Goal: Information Seeking & Learning: Learn about a topic

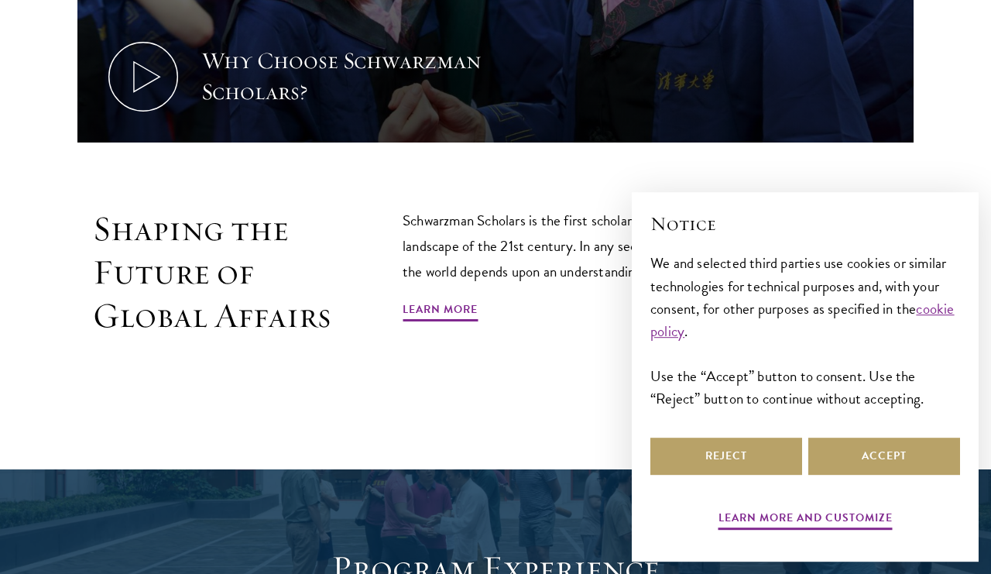
scroll to position [817, 0]
click at [455, 300] on link "Learn More" at bounding box center [440, 312] width 75 height 24
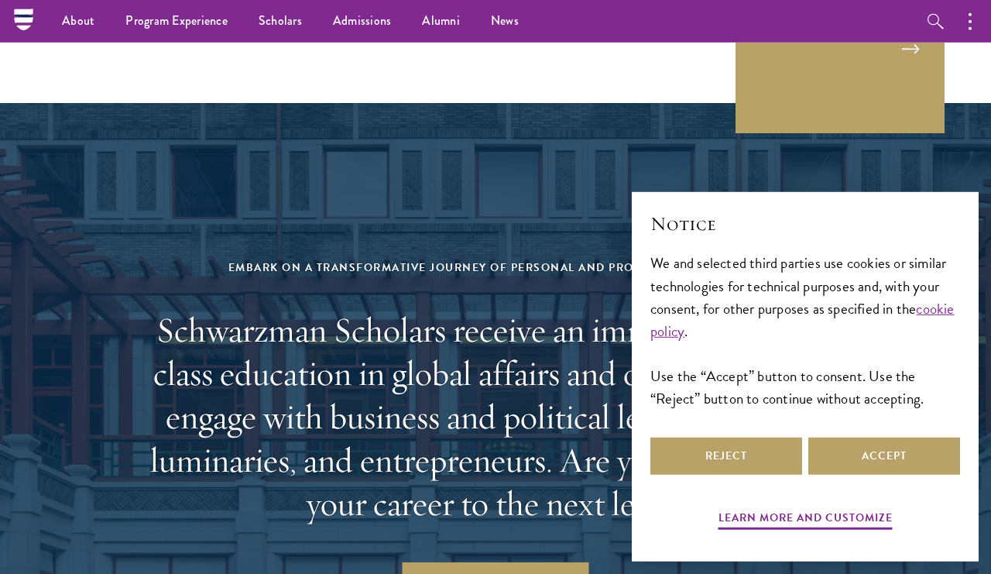
scroll to position [5973, 0]
click at [523, 562] on link "Take the Next Step" at bounding box center [496, 580] width 187 height 37
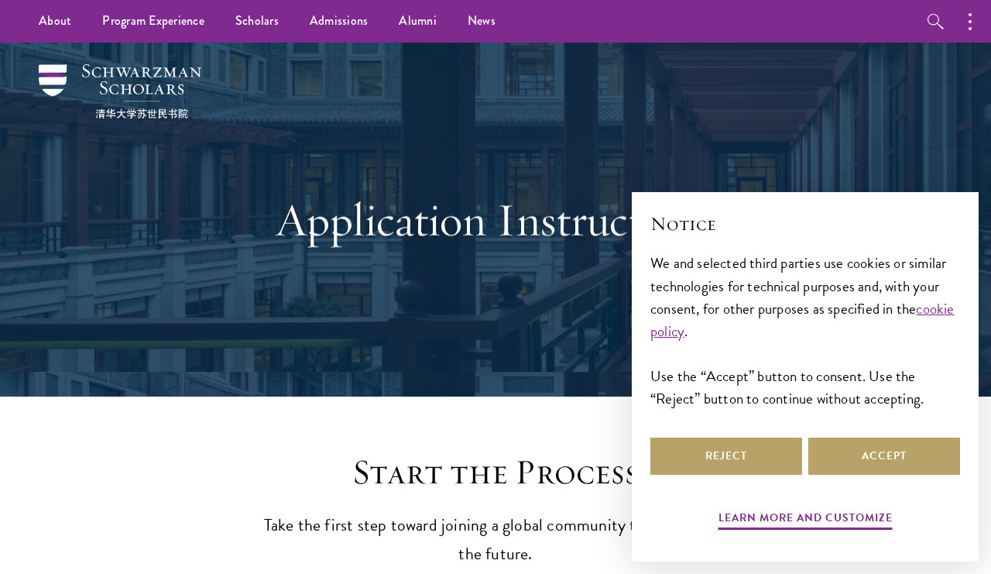
click at [0, 0] on li "Overview" at bounding box center [0, 0] width 0 height 0
click at [0, 0] on link "Overview" at bounding box center [0, 0] width 0 height 0
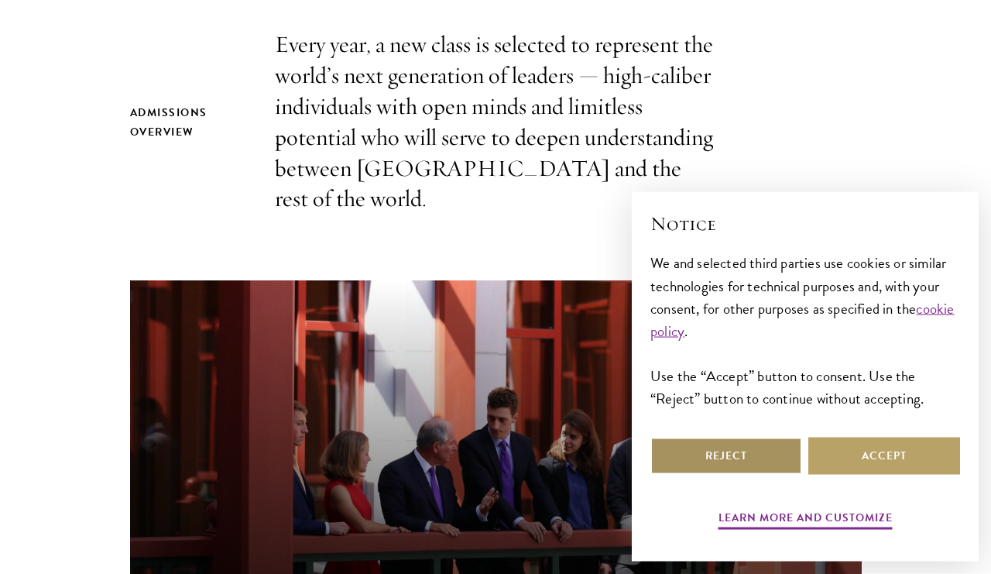
click at [739, 475] on button "Reject" at bounding box center [727, 456] width 152 height 37
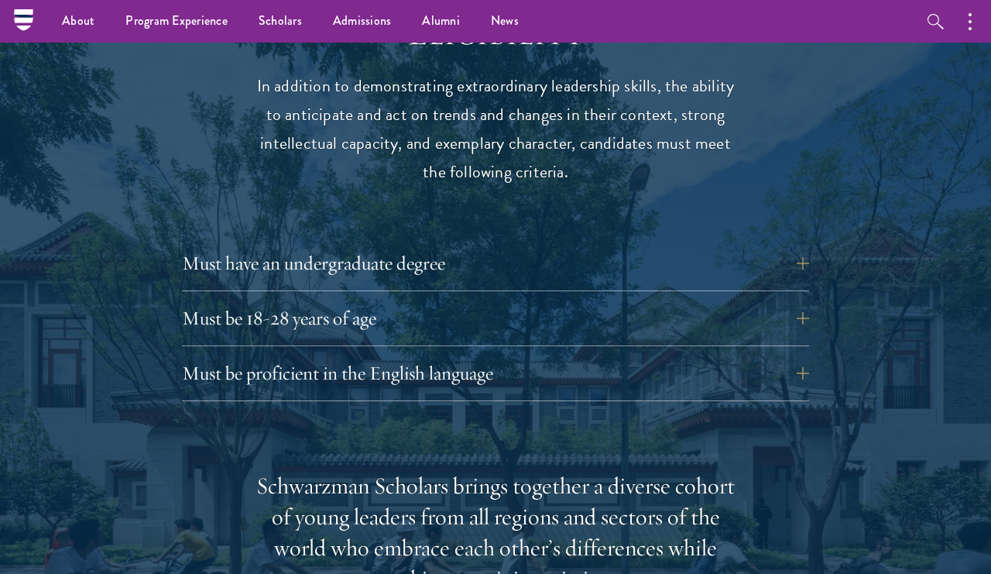
scroll to position [1998, 0]
click at [806, 300] on button "Must be 18-28 years of age" at bounding box center [495, 318] width 627 height 37
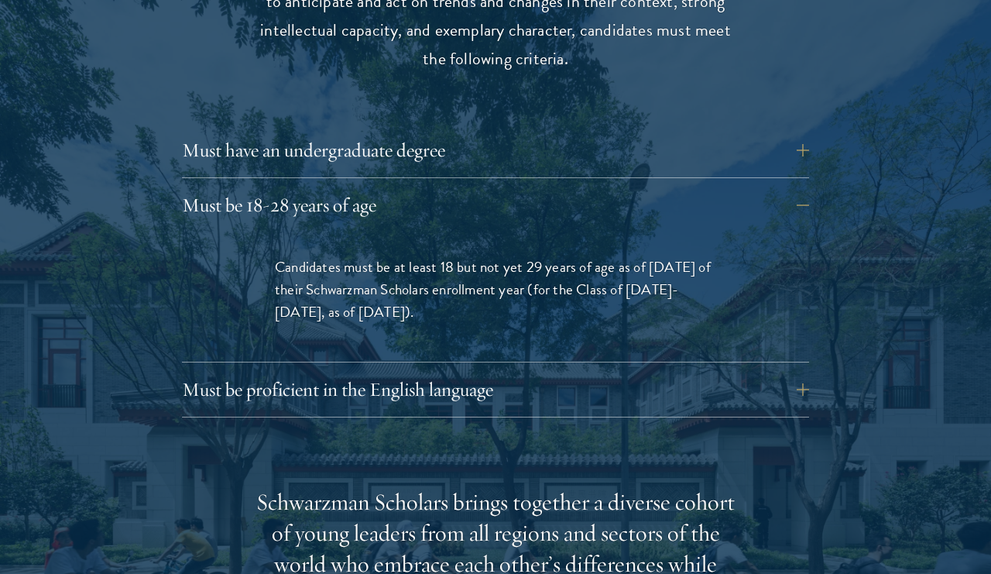
scroll to position [2113, 0]
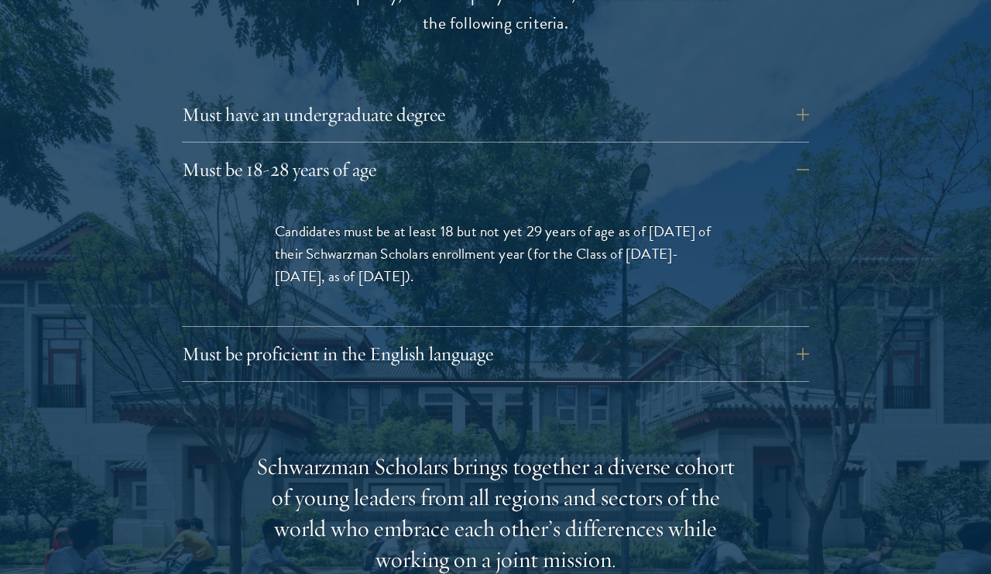
click at [796, 335] on button "Must be proficient in the English language" at bounding box center [495, 353] width 627 height 37
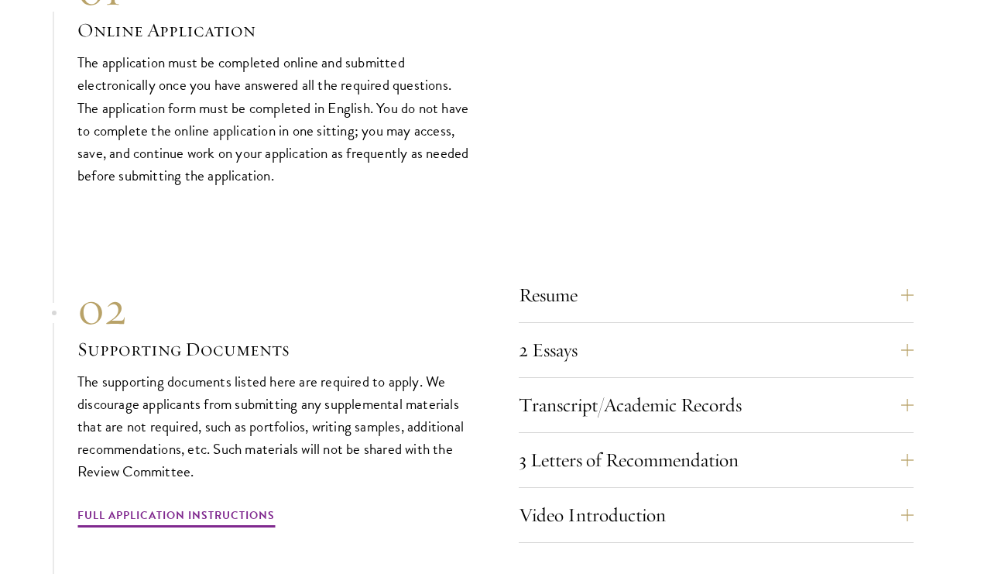
scroll to position [4998, 0]
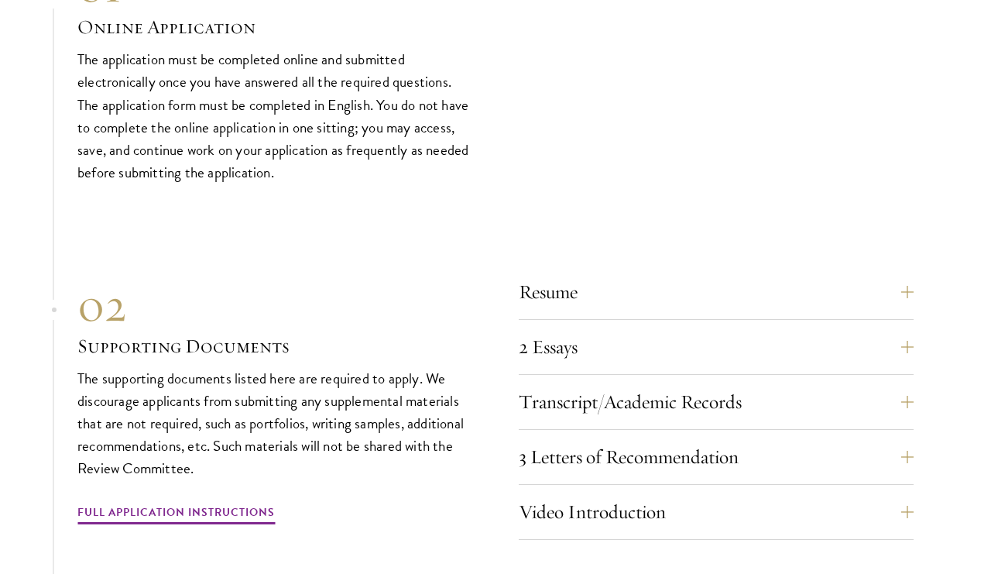
click at [768, 333] on button "2 Essays" at bounding box center [716, 346] width 395 height 37
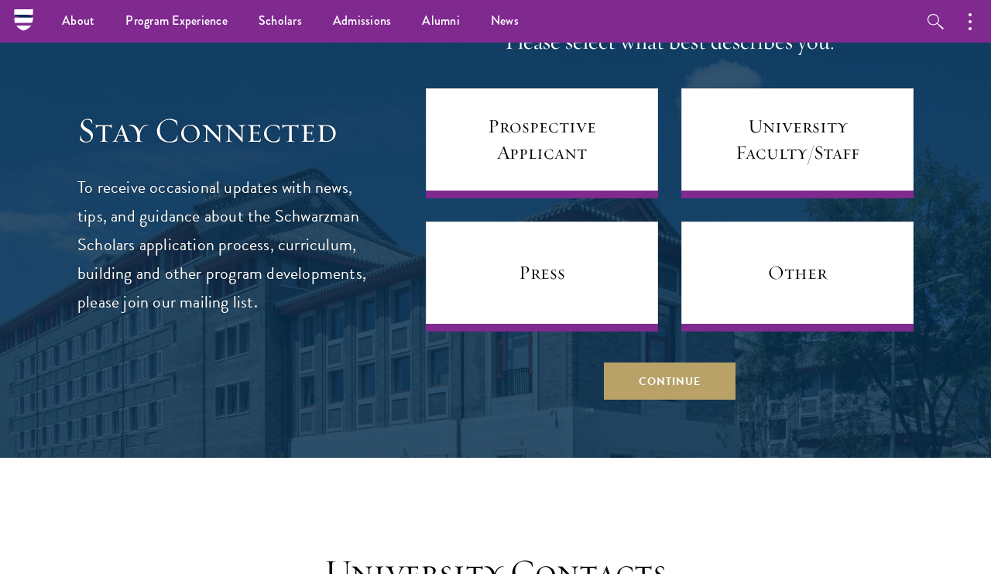
scroll to position [6169, 0]
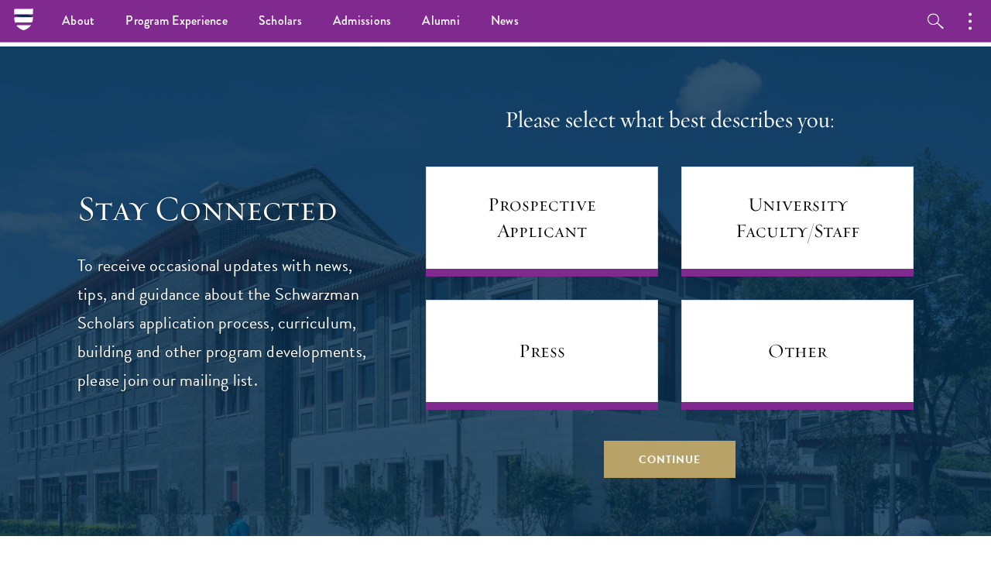
click at [586, 221] on link "Prospective Applicant" at bounding box center [542, 222] width 232 height 110
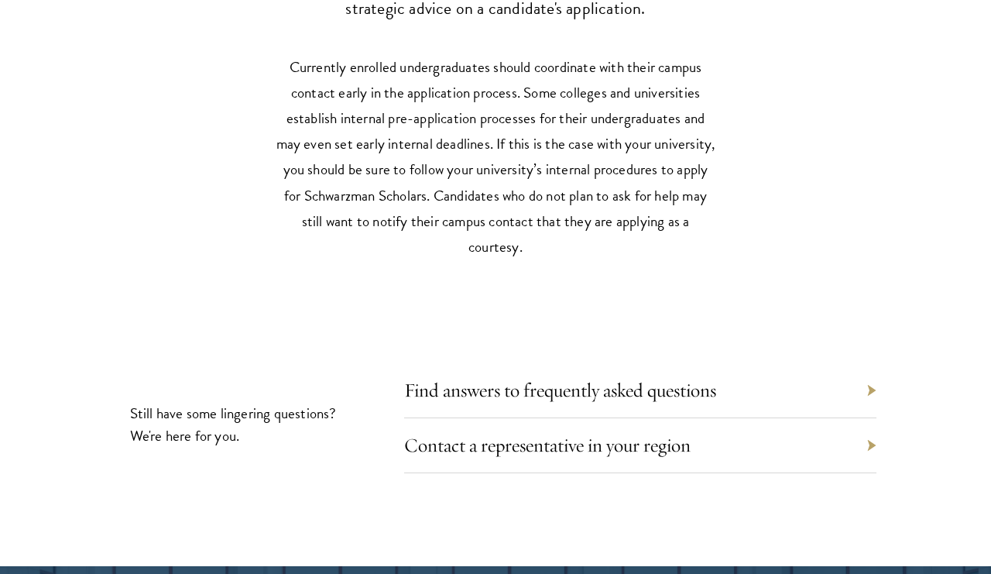
scroll to position [6902, 0]
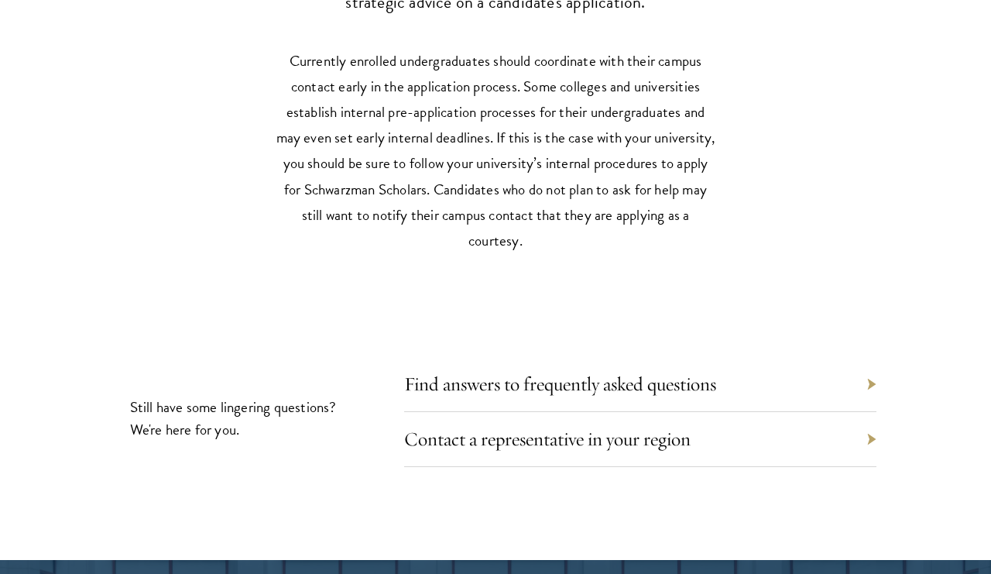
click at [759, 357] on div "Find answers to frequently asked questions" at bounding box center [640, 384] width 472 height 55
click at [736, 369] on div "Find answers to frequently asked questions" at bounding box center [640, 384] width 472 height 55
click at [878, 369] on section "Still have some lingering questions? We're here for you. Find answers to freque…" at bounding box center [495, 418] width 991 height 98
click at [873, 374] on div "Find answers to frequently asked questions" at bounding box center [640, 384] width 472 height 55
click at [881, 380] on section "Still have some lingering questions? We're here for you. Find answers to freque…" at bounding box center [495, 418] width 991 height 98
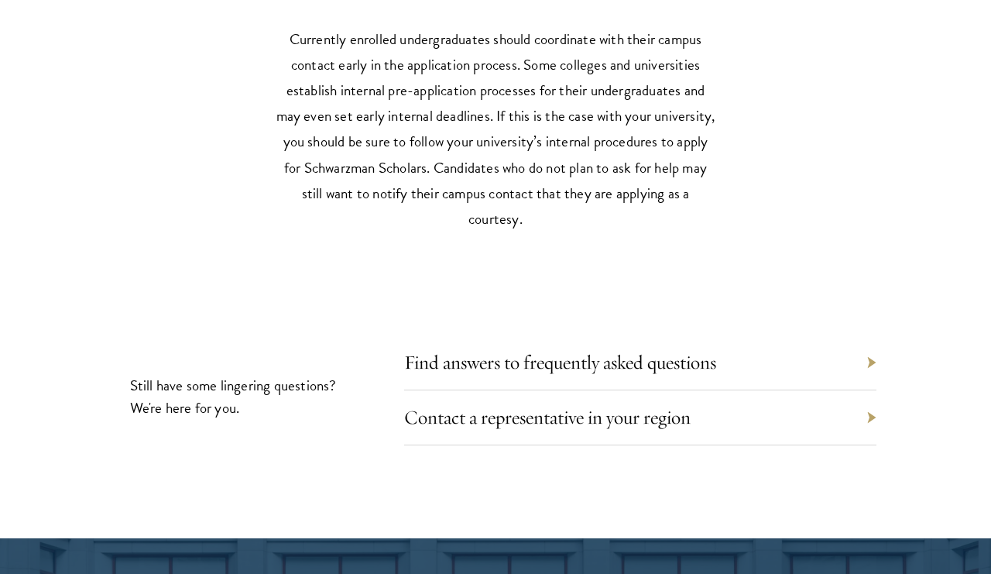
scroll to position [6938, 0]
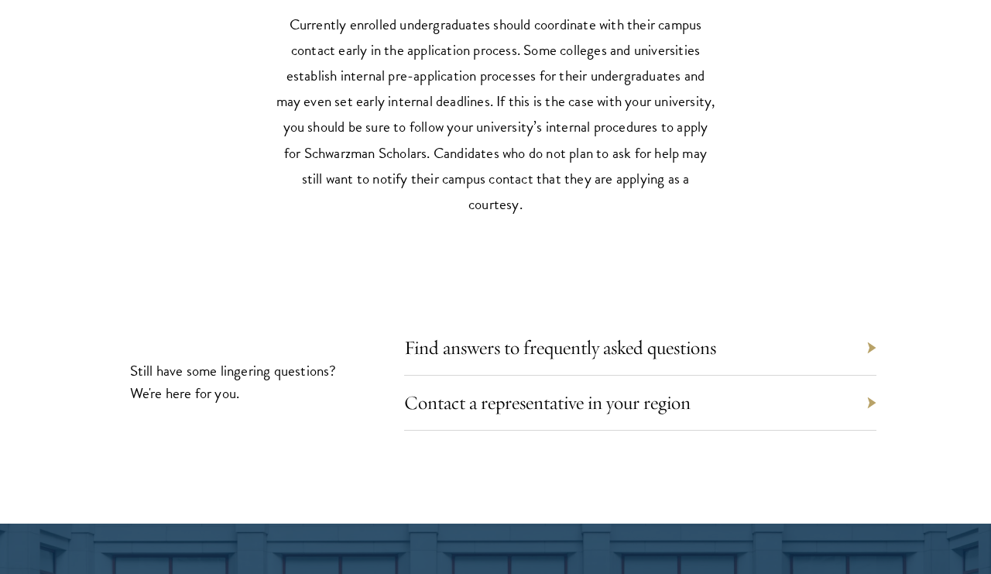
click at [711, 343] on link "Find answers to frequently asked questions" at bounding box center [560, 347] width 312 height 24
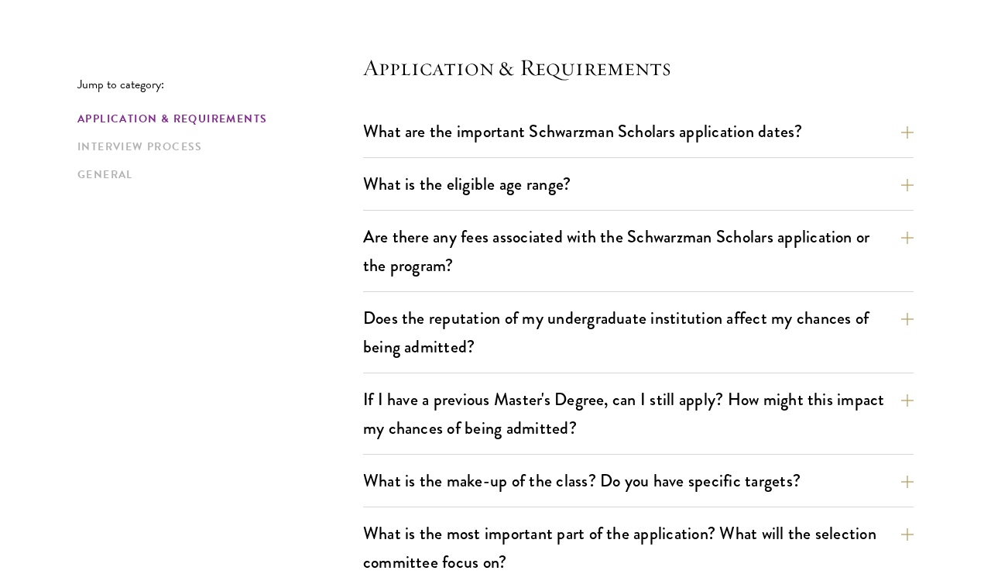
scroll to position [407, 0]
click at [910, 251] on button "Are there any fees associated with the Schwarzman Scholars application or the p…" at bounding box center [638, 250] width 551 height 64
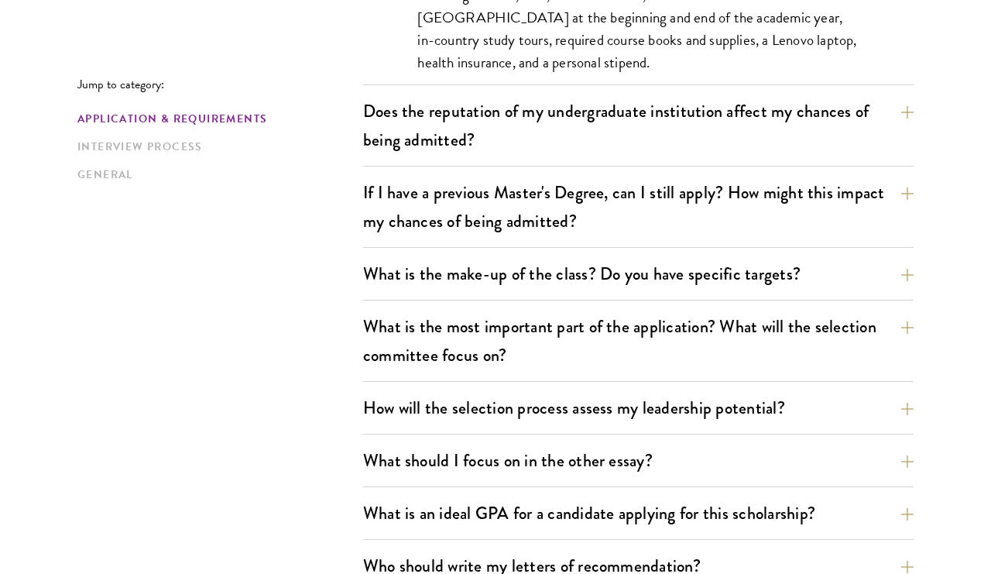
scroll to position [831, 0]
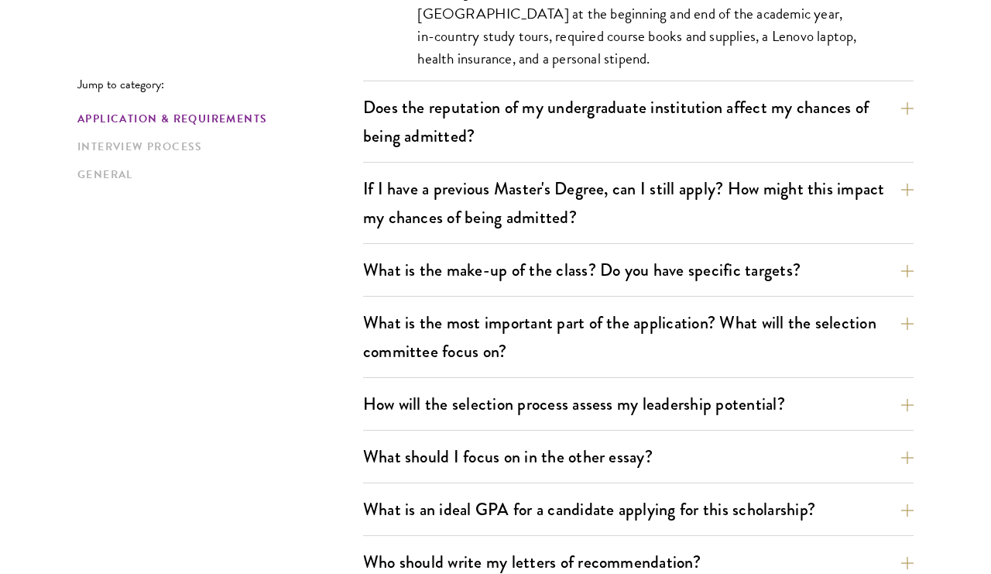
click at [883, 134] on button "Does the reputation of my undergraduate institution affect my chances of being …" at bounding box center [638, 122] width 551 height 64
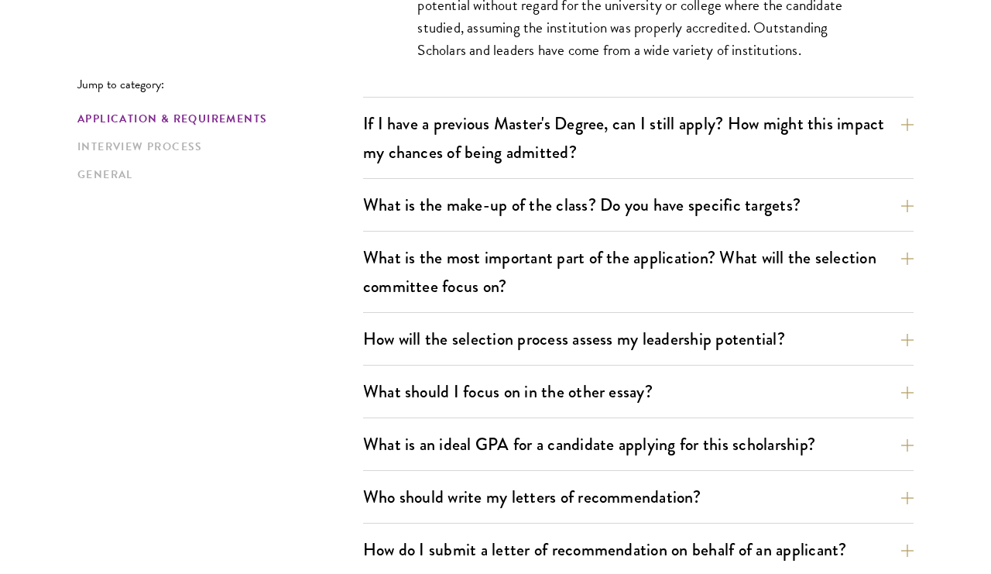
click at [862, 149] on button "If I have a previous Master's Degree, can I still apply? How might this impact …" at bounding box center [638, 138] width 551 height 64
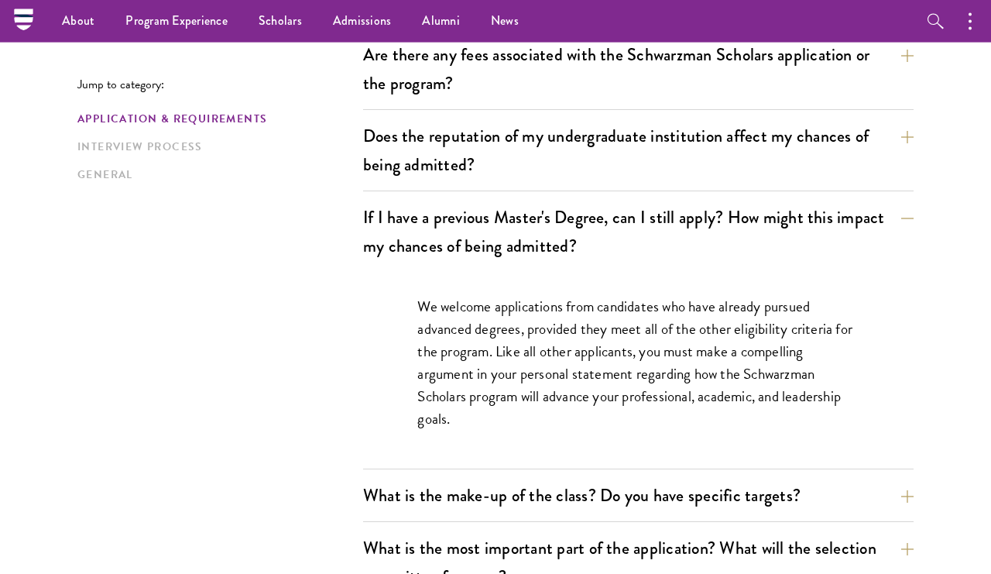
click at [863, 156] on button "Does the reputation of my undergraduate institution affect my chances of being …" at bounding box center [638, 151] width 551 height 64
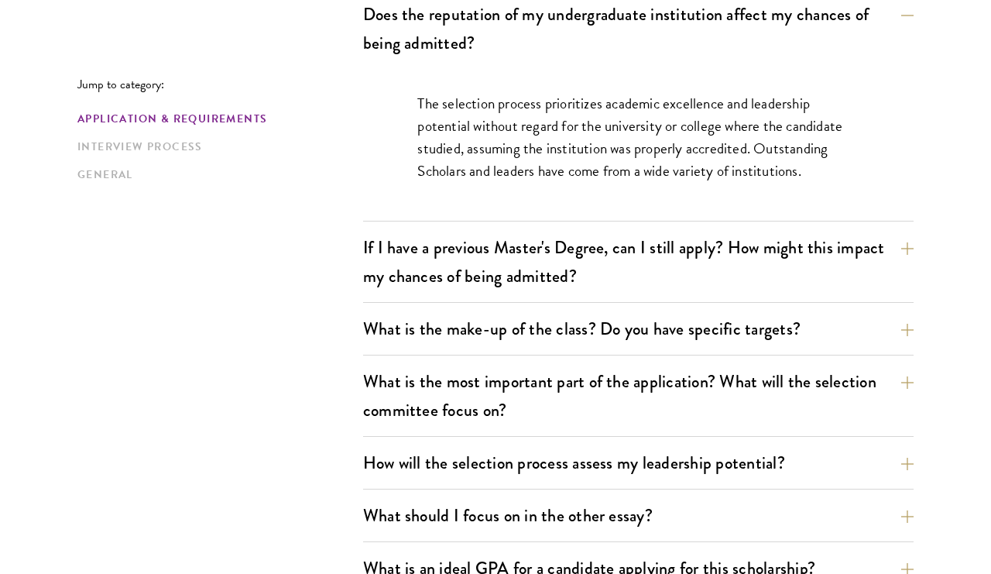
scroll to position [710, 0]
click at [893, 268] on button "If I have a previous Master's Degree, can I still apply? How might this impact …" at bounding box center [638, 262] width 551 height 64
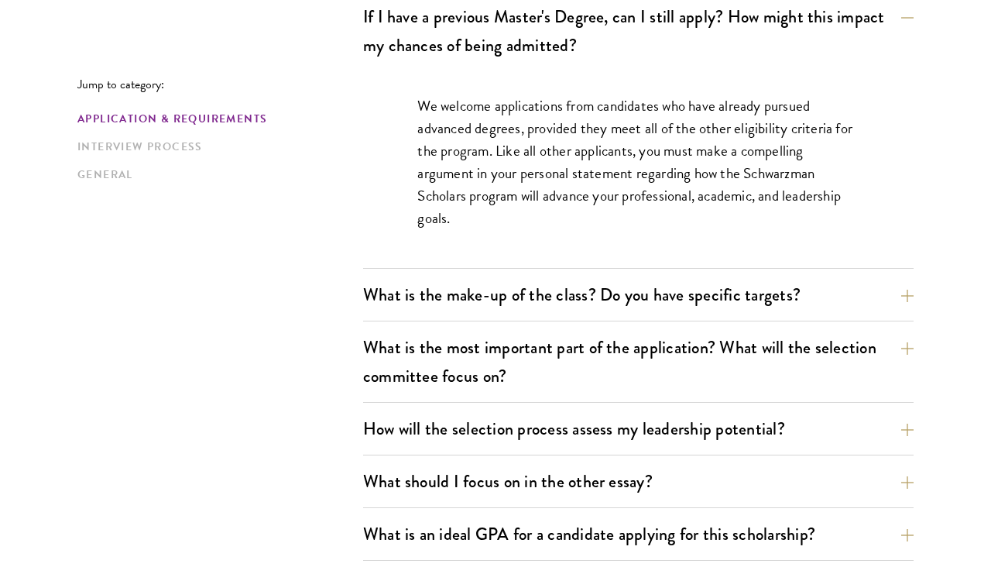
scroll to position [790, 0]
click at [777, 293] on button "What is the make-up of the class? Do you have specific targets?" at bounding box center [638, 294] width 551 height 35
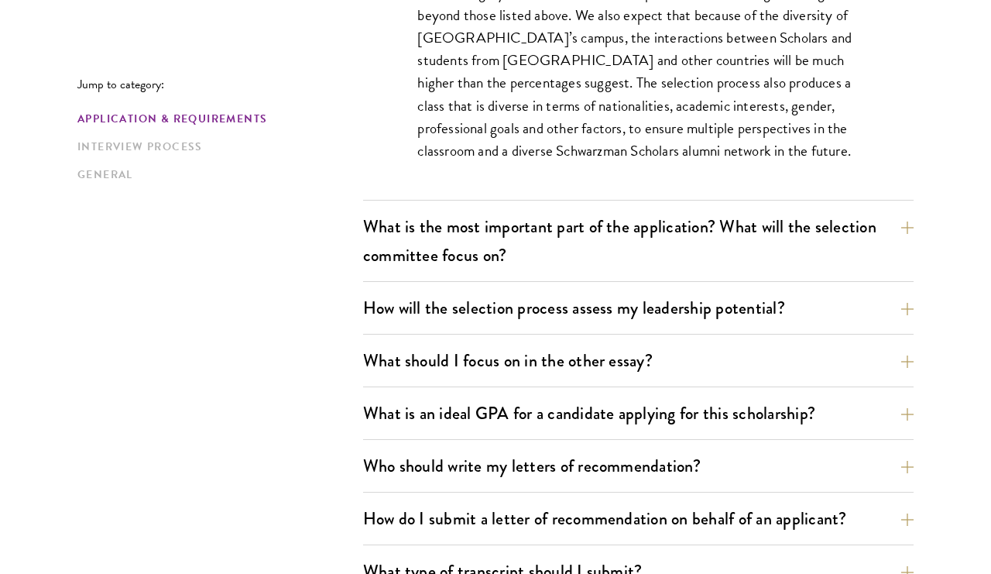
scroll to position [1029, 0]
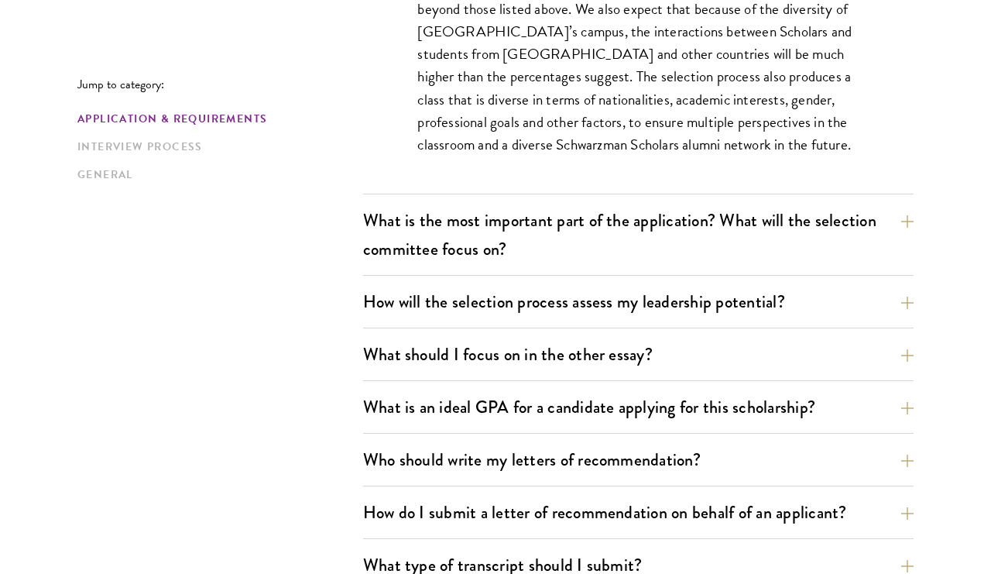
click at [750, 214] on button "What is the most important part of the application? What will the selection com…" at bounding box center [638, 235] width 551 height 64
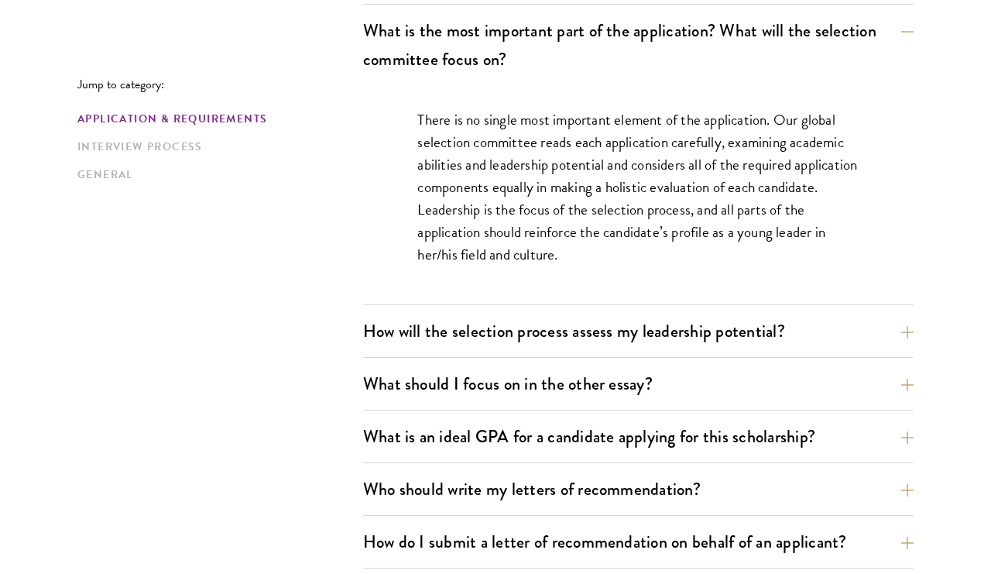
scroll to position [925, 0]
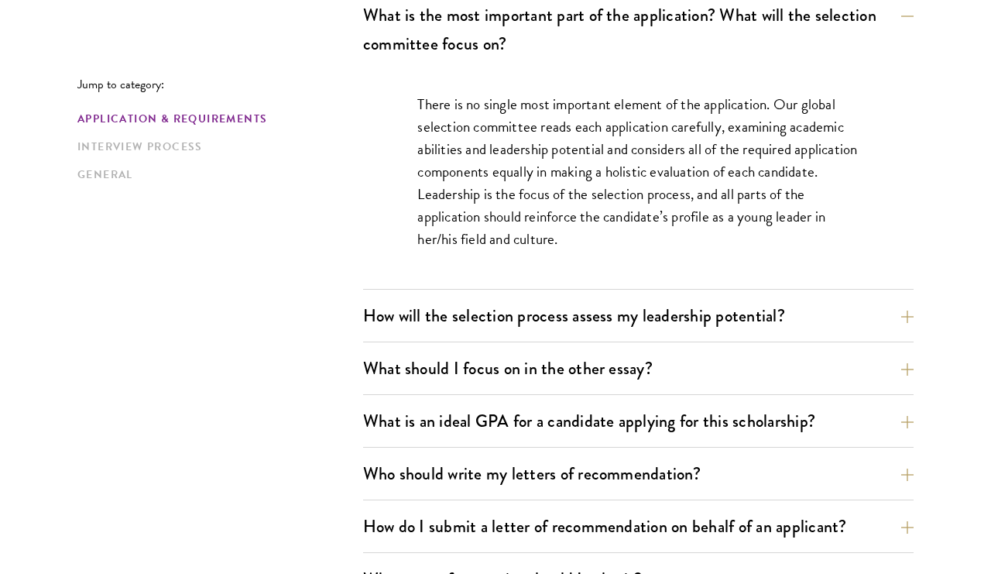
click at [767, 304] on button "How will the selection process assess my leadership potential?" at bounding box center [638, 315] width 551 height 35
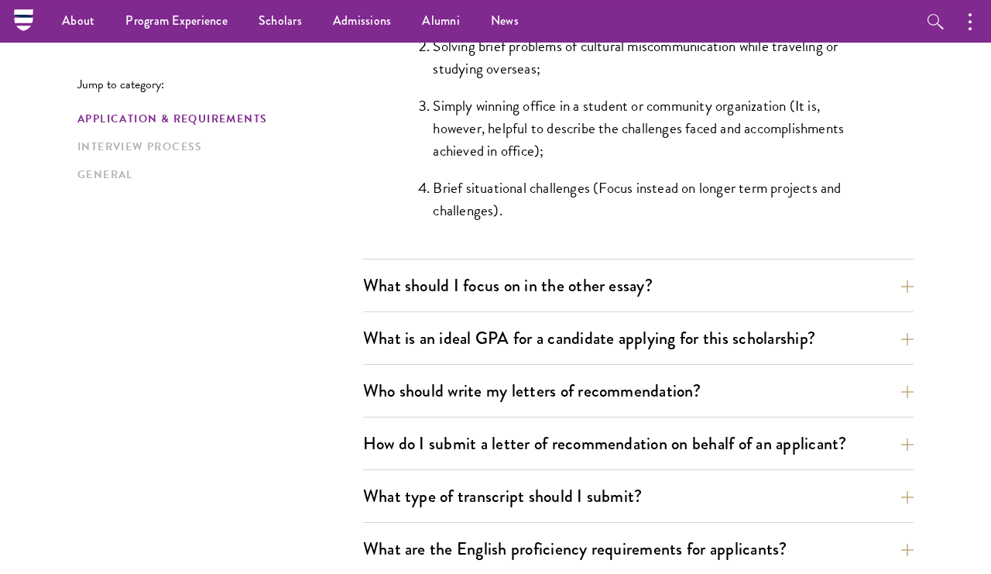
click at [686, 277] on button "What should I focus on in the other essay?" at bounding box center [638, 285] width 551 height 35
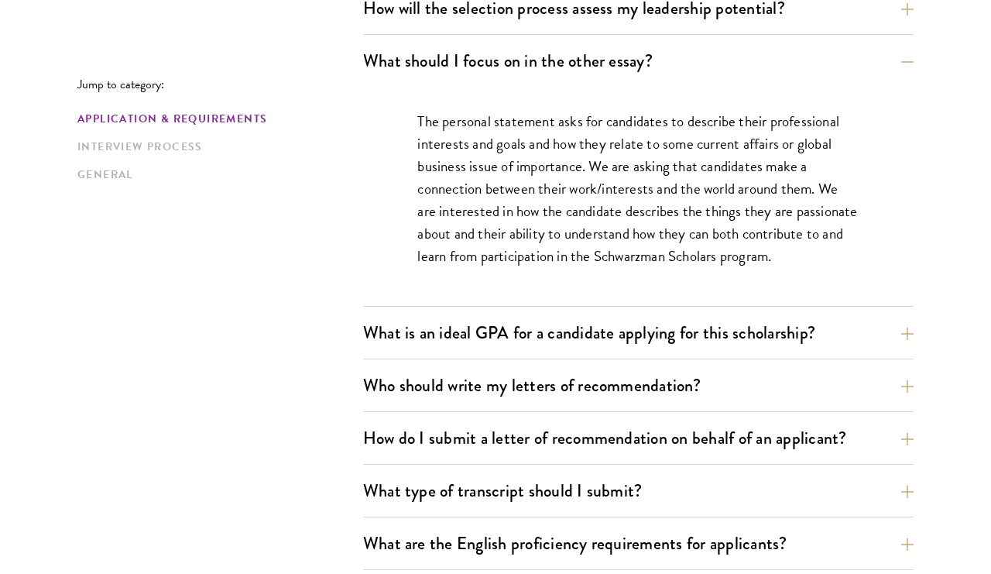
scroll to position [1014, 0]
click at [744, 335] on button "What is an ideal GPA for a candidate applying for this scholarship?" at bounding box center [638, 331] width 551 height 35
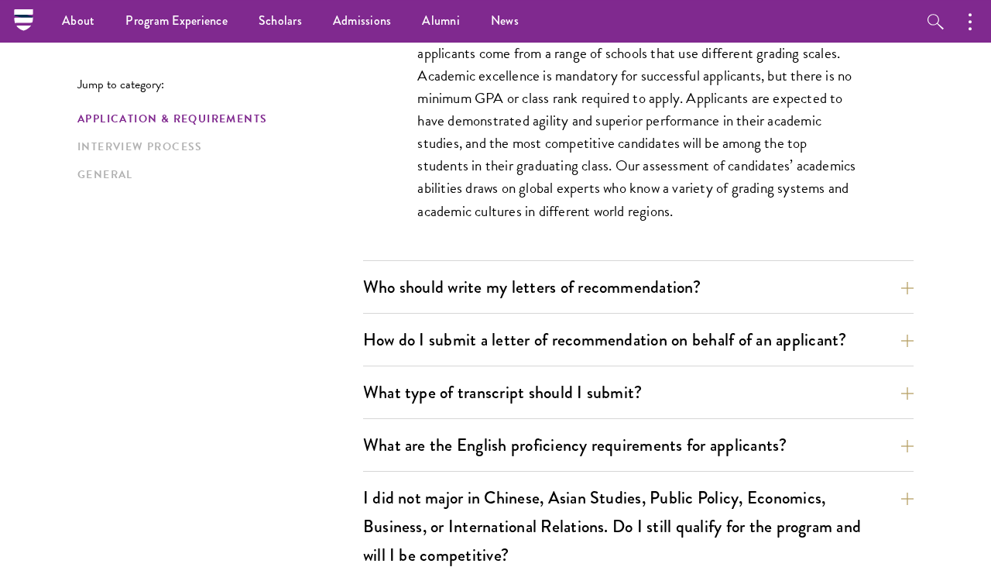
click at [711, 282] on button "Who should write my letters of recommendation?" at bounding box center [638, 287] width 551 height 35
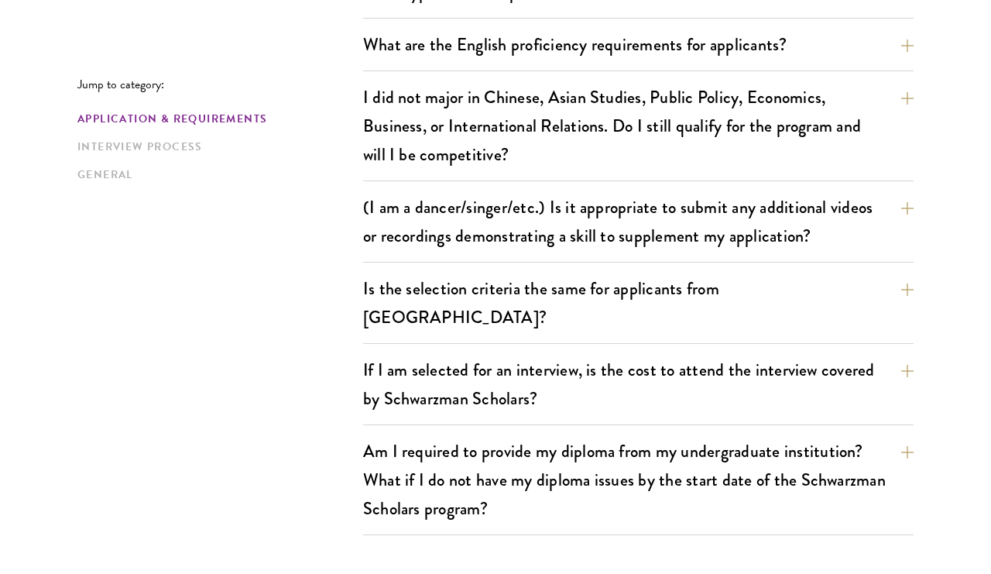
scroll to position [1950, 0]
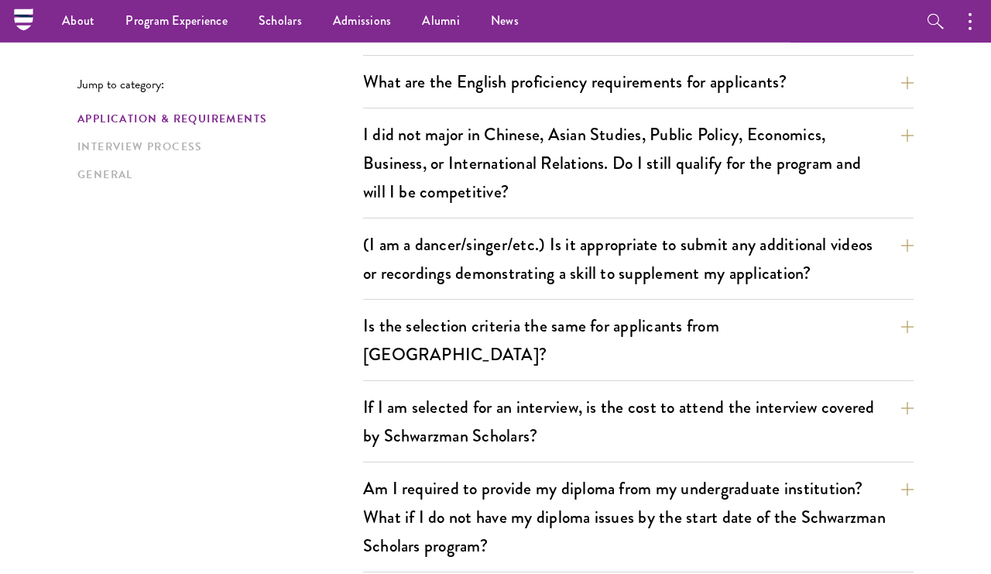
click at [823, 270] on button "(I am a dancer/singer/etc.) Is it appropriate to submit any additional videos o…" at bounding box center [638, 259] width 551 height 64
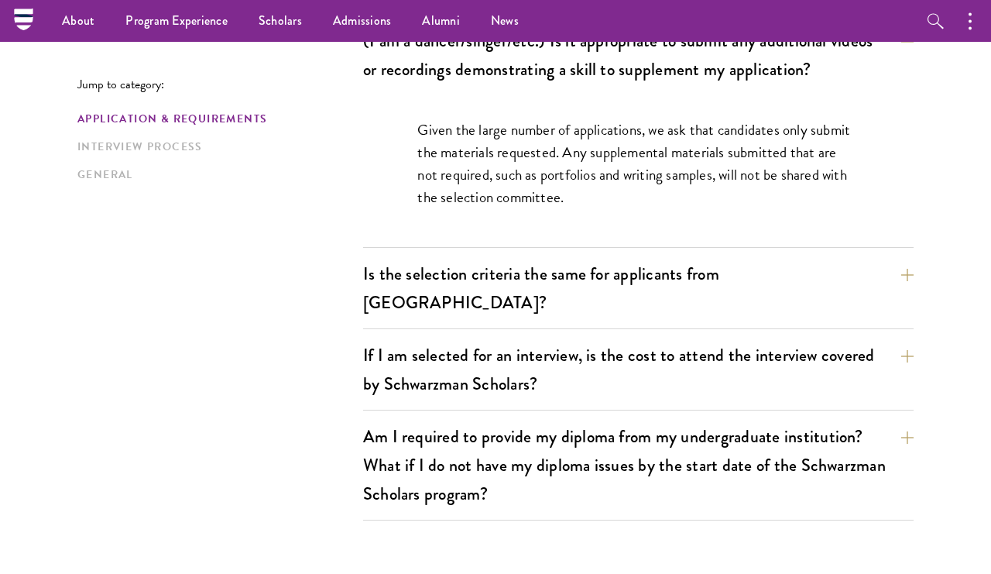
scroll to position [1458, 0]
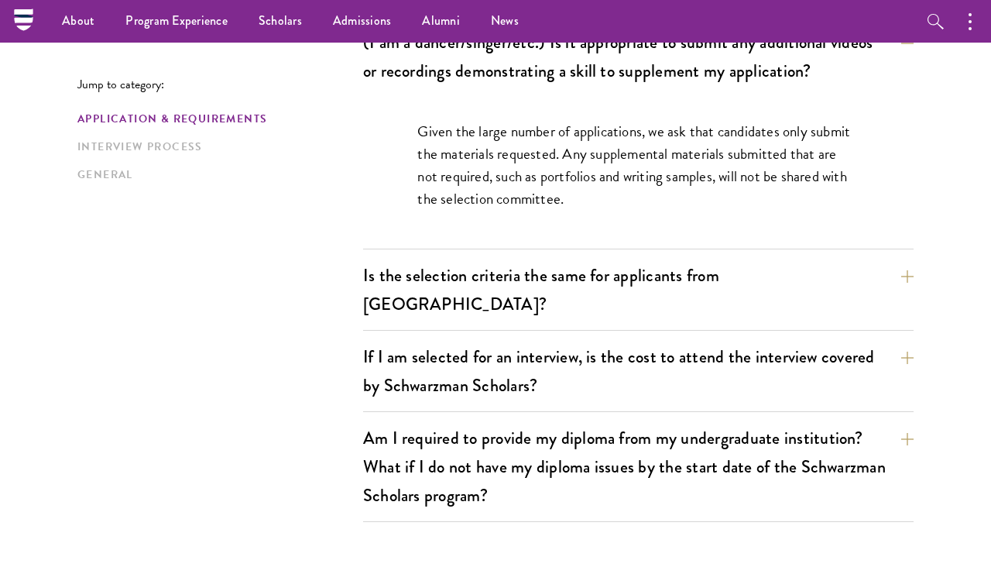
click at [776, 282] on button "Is the selection criteria the same for applicants from [GEOGRAPHIC_DATA]?" at bounding box center [638, 290] width 551 height 64
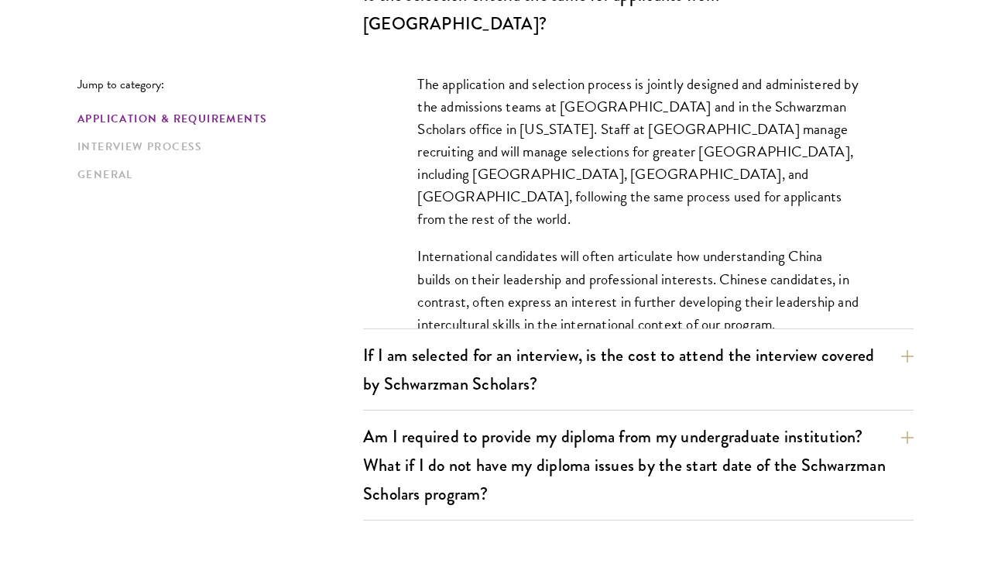
scroll to position [1593, 0]
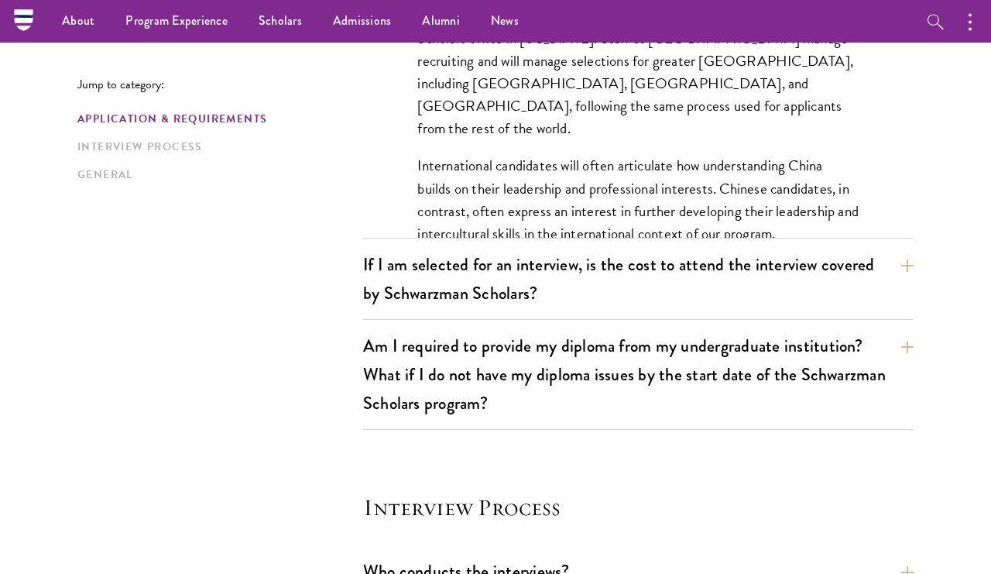
click at [747, 247] on button "If I am selected for an interview, is the cost to attend the interview covered …" at bounding box center [638, 279] width 551 height 64
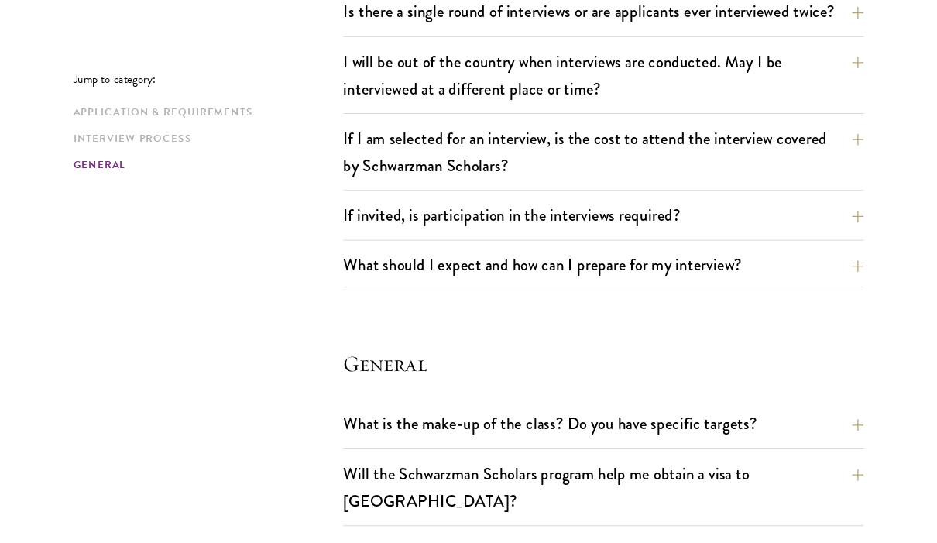
scroll to position [2313, 0]
